Goal: Task Accomplishment & Management: Manage account settings

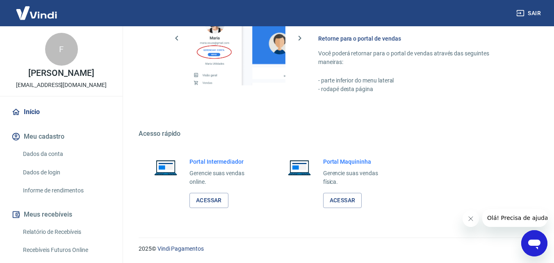
scroll to position [164, 0]
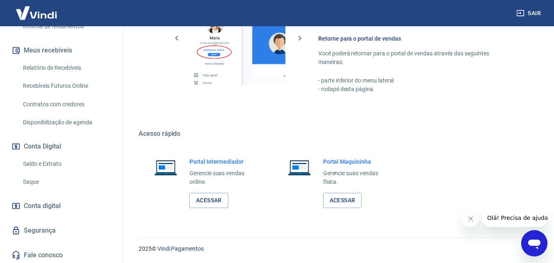
click at [49, 161] on link "Saldo e Extrato" at bounding box center [66, 163] width 93 height 17
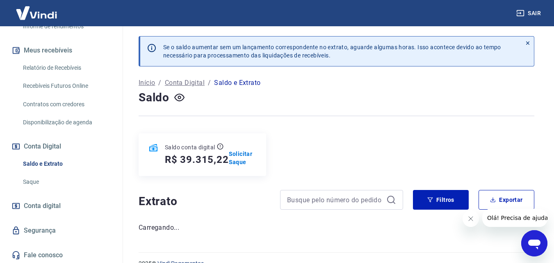
scroll to position [15, 0]
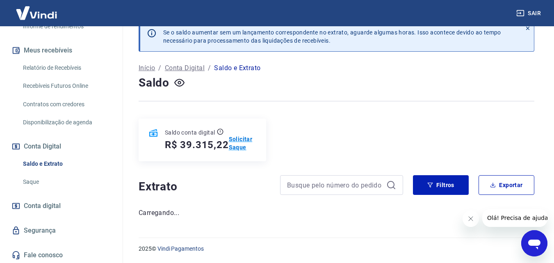
click at [235, 146] on p "Solicitar Saque" at bounding box center [242, 143] width 27 height 16
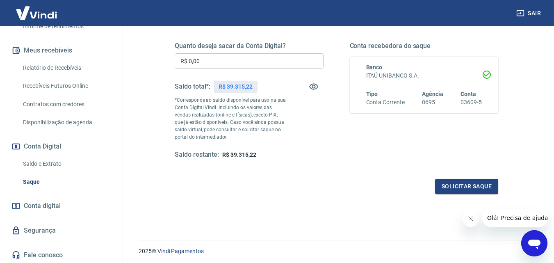
scroll to position [41, 0]
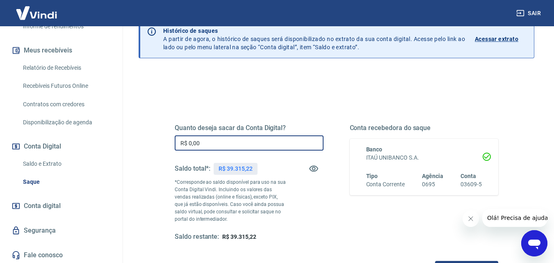
click at [229, 140] on input "R$ 0,00" at bounding box center [249, 142] width 149 height 15
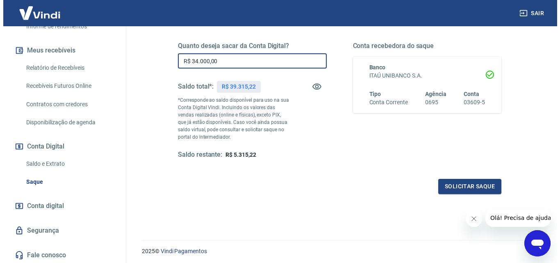
scroll to position [82, 0]
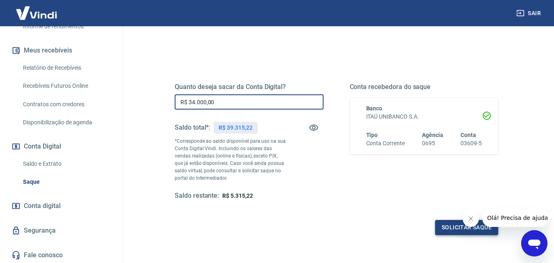
type input "R$ 34.000,00"
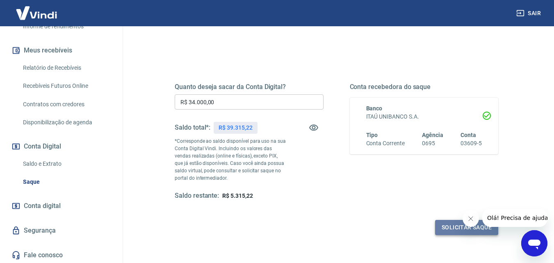
click at [446, 228] on button "Solicitar saque" at bounding box center [466, 227] width 63 height 15
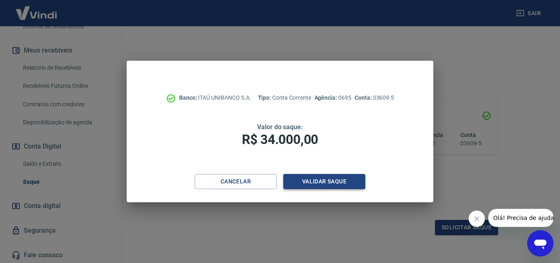
click at [327, 178] on button "Validar saque" at bounding box center [324, 181] width 82 height 15
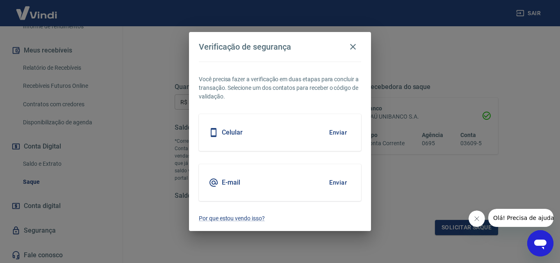
click at [331, 129] on button "Enviar" at bounding box center [338, 132] width 27 height 17
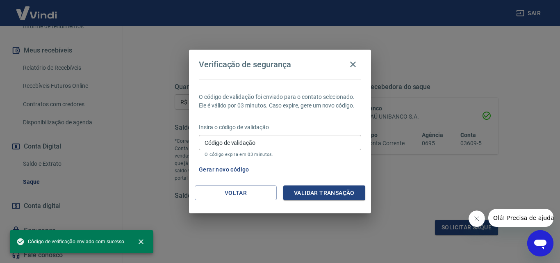
click at [250, 142] on input "Código de validação" at bounding box center [280, 142] width 162 height 15
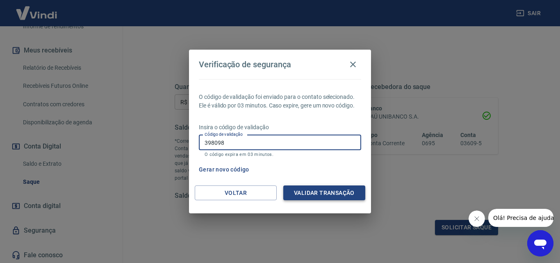
type input "398098"
click at [318, 192] on button "Validar transação" at bounding box center [324, 192] width 82 height 15
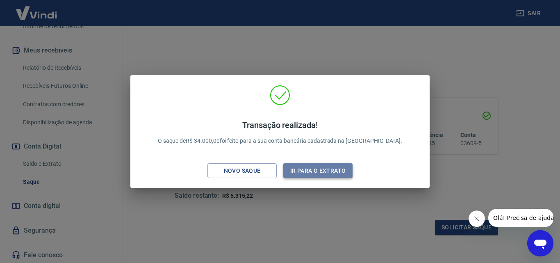
click at [315, 174] on button "Ir para o extrato" at bounding box center [317, 170] width 69 height 15
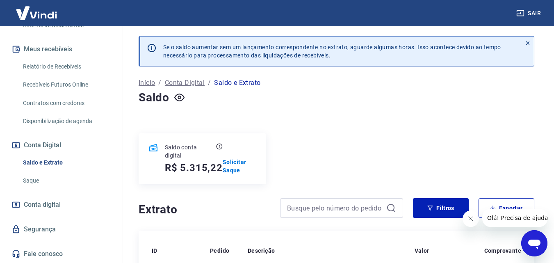
scroll to position [1, 0]
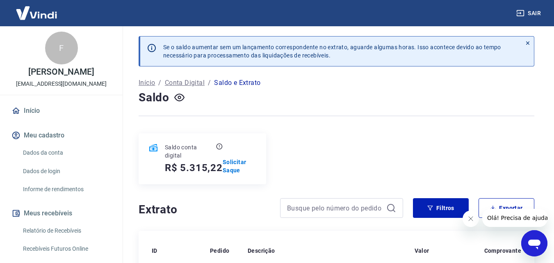
click at [34, 112] on link "Início" at bounding box center [61, 111] width 103 height 18
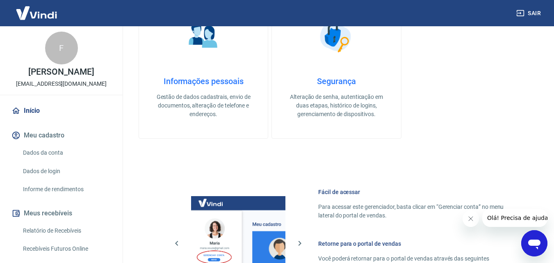
scroll to position [410, 0]
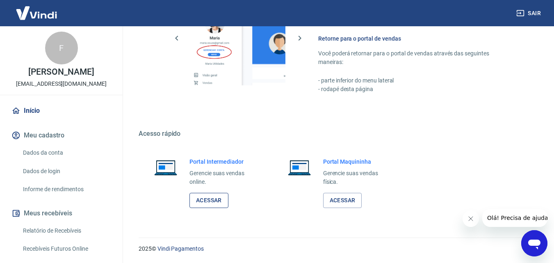
click at [202, 204] on link "Acessar" at bounding box center [209, 200] width 39 height 15
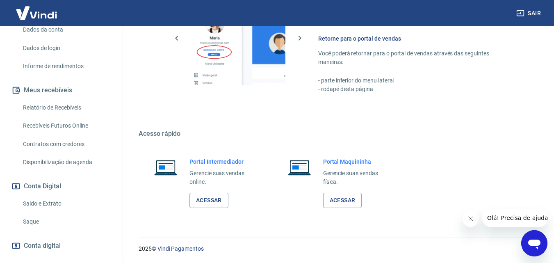
click at [46, 203] on link "Saldo e Extrato" at bounding box center [66, 203] width 93 height 17
